Goal: Task Accomplishment & Management: Manage account settings

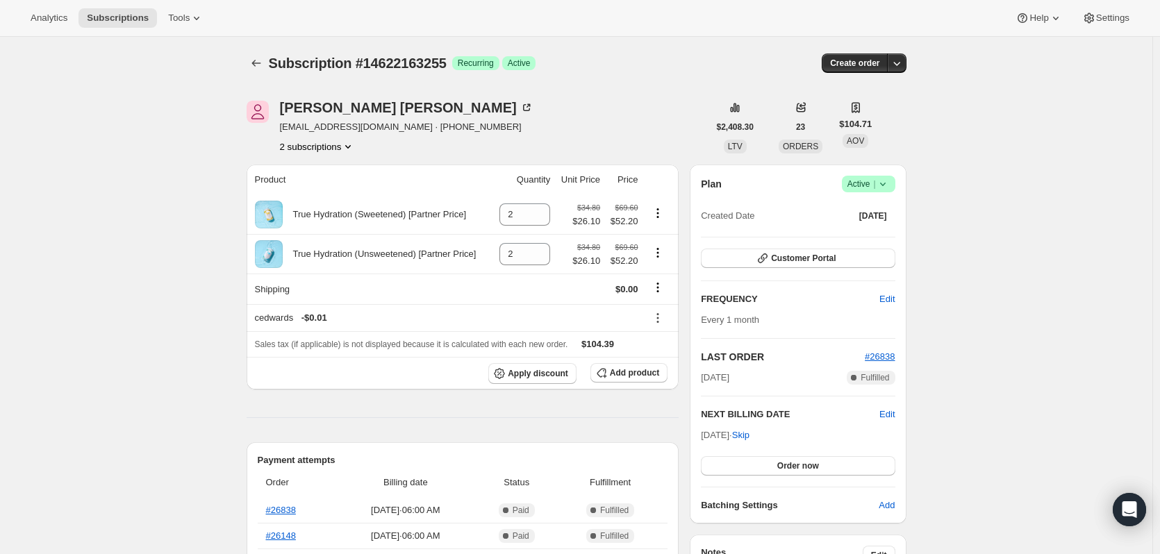
drag, startPoint x: 589, startPoint y: 409, endPoint x: 684, endPoint y: 416, distance: 95.4
click at [891, 416] on span "Edit" at bounding box center [886, 415] width 15 height 14
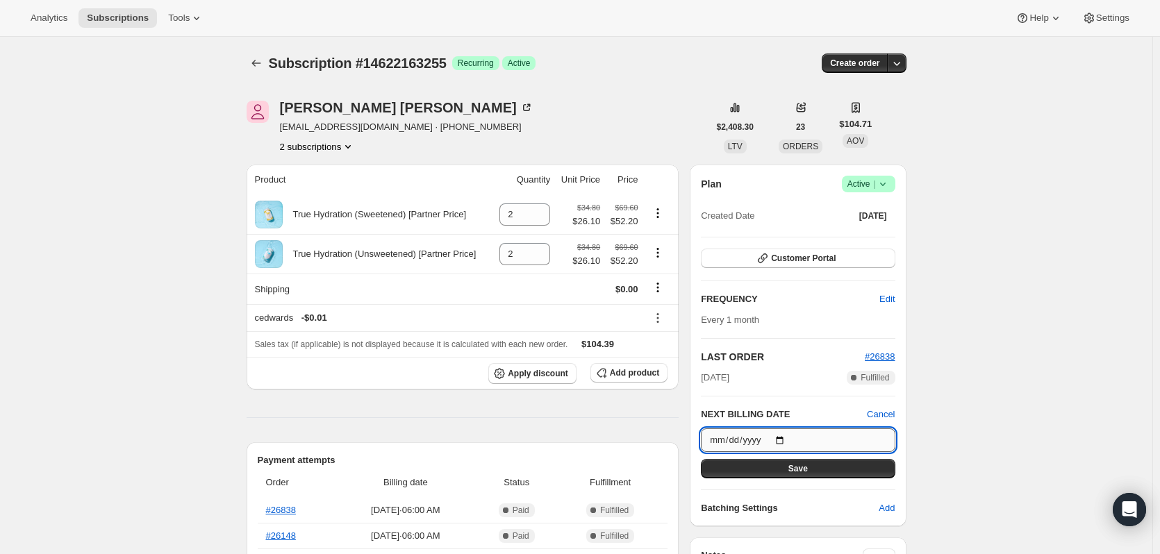
click at [786, 433] on input "[DATE]" at bounding box center [798, 440] width 194 height 24
click at [785, 438] on input "[DATE]" at bounding box center [798, 440] width 194 height 24
type input "[DATE]"
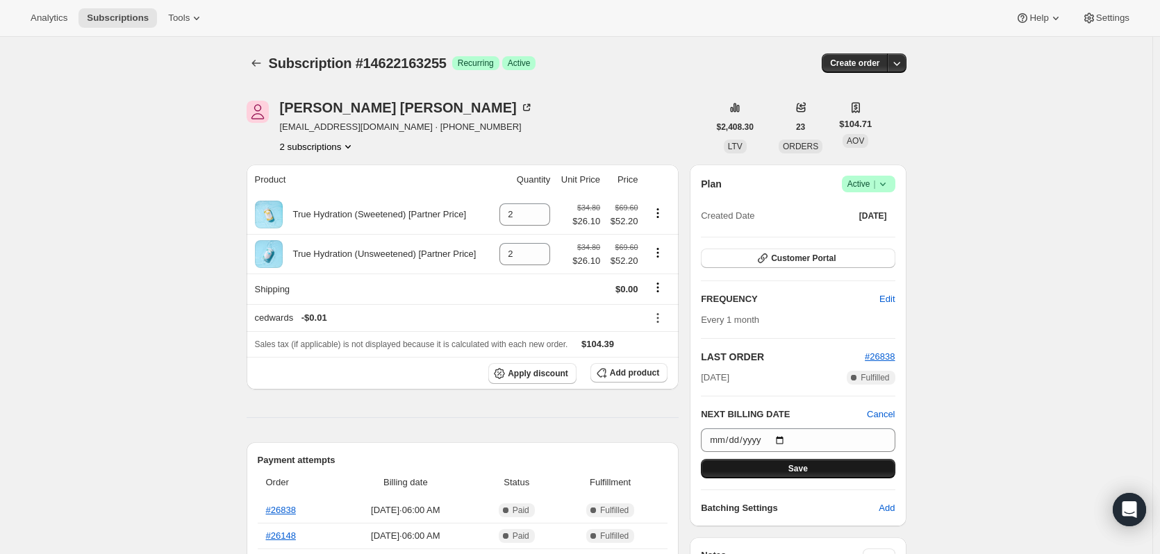
click at [805, 464] on span "Save" at bounding box center [797, 468] width 19 height 11
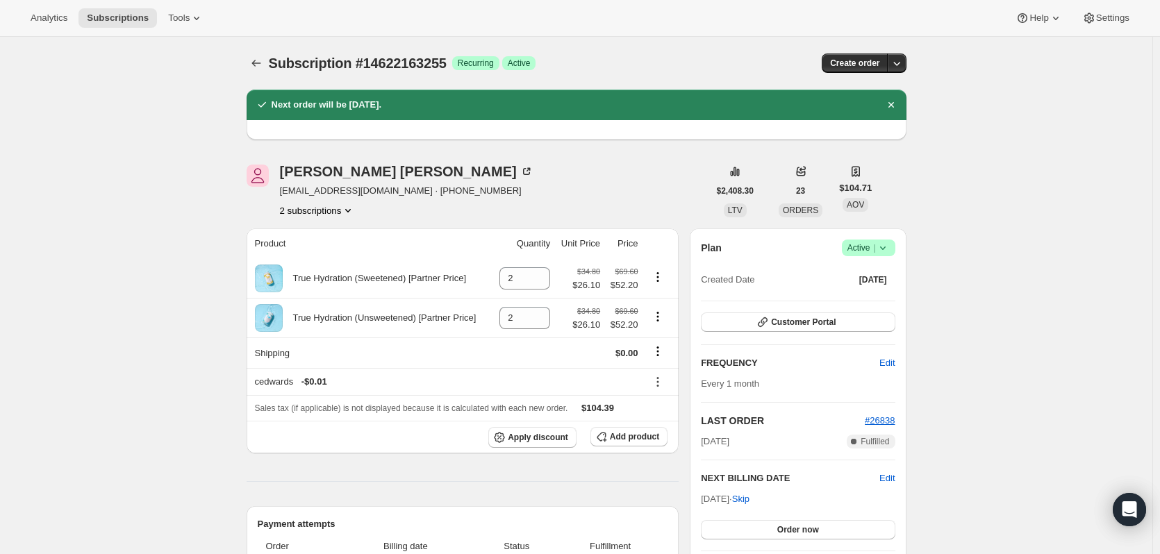
click at [340, 212] on button "2 subscriptions" at bounding box center [318, 210] width 76 height 14
click at [337, 255] on span "25680544055" at bounding box center [321, 260] width 97 height 14
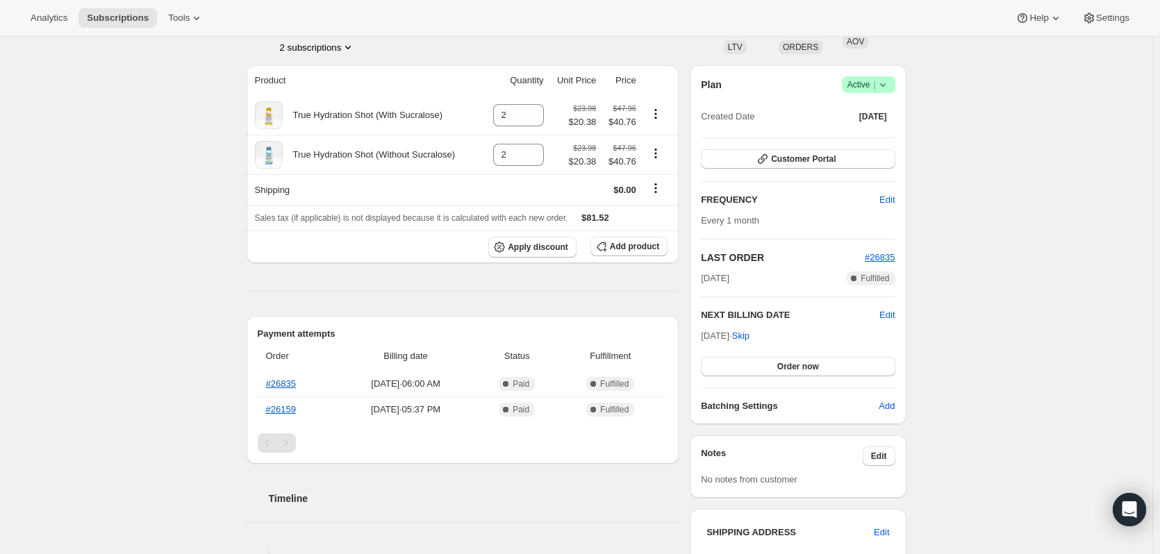
scroll to position [139, 0]
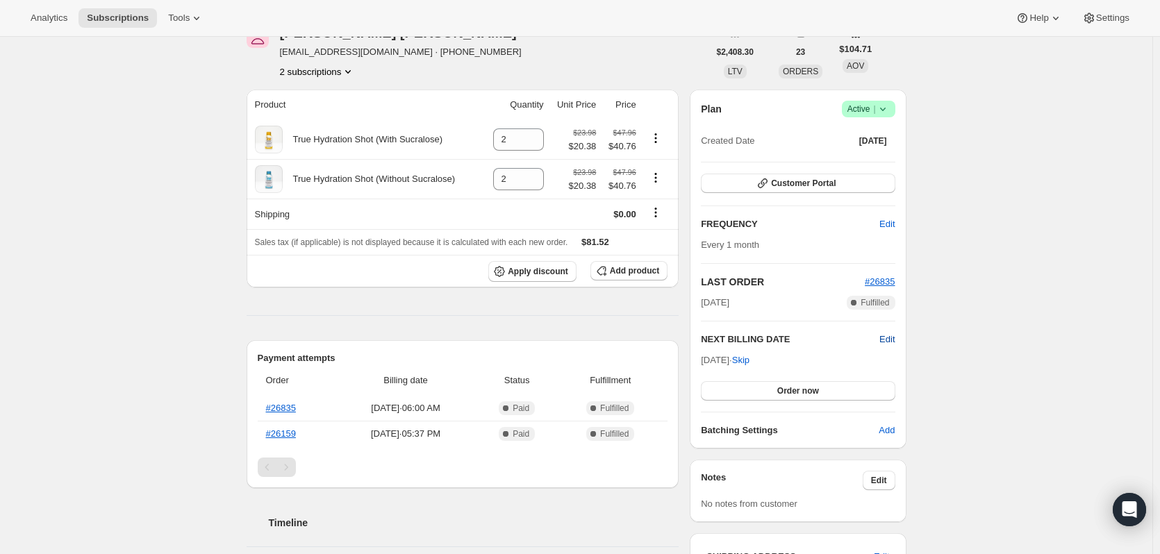
click at [892, 340] on span "Edit" at bounding box center [886, 340] width 15 height 14
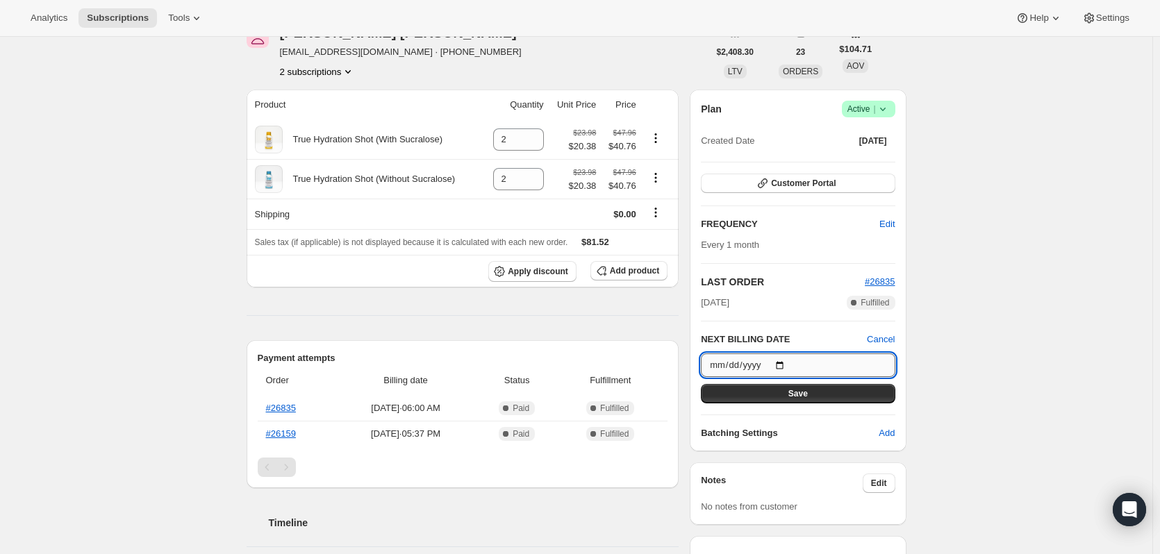
click at [783, 365] on input "[DATE]" at bounding box center [798, 365] width 194 height 24
type input "[DATE]"
drag, startPoint x: 832, startPoint y: 394, endPoint x: 1001, endPoint y: 397, distance: 168.8
click at [833, 395] on button "Save" at bounding box center [798, 393] width 194 height 19
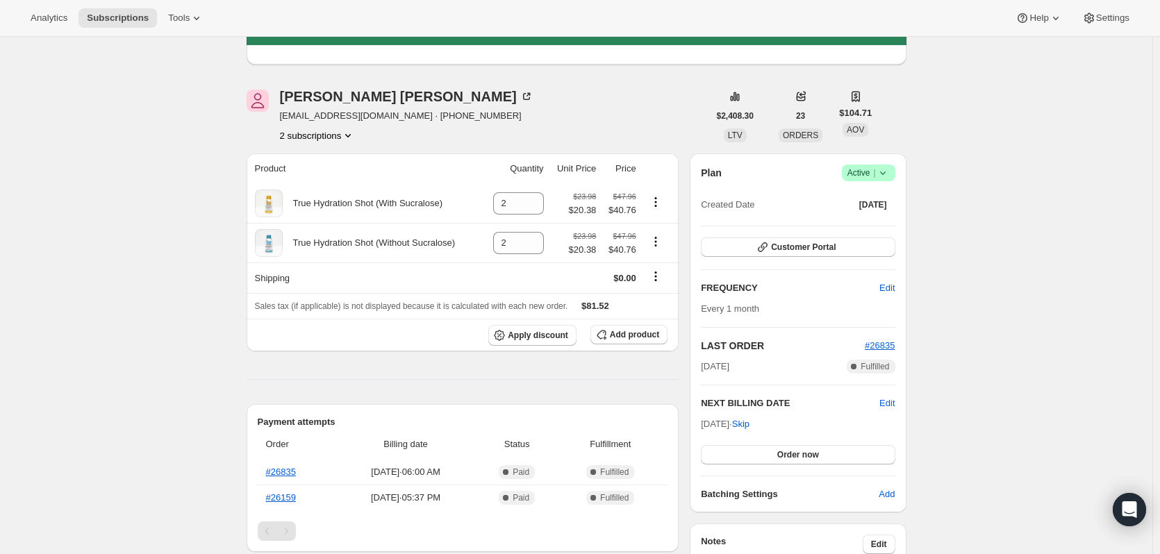
click at [1085, 285] on div "Subscription #25680544055. This page is ready Subscription #25680544055 Success…" at bounding box center [576, 525] width 1152 height 1255
